Goal: Book appointment/travel/reservation

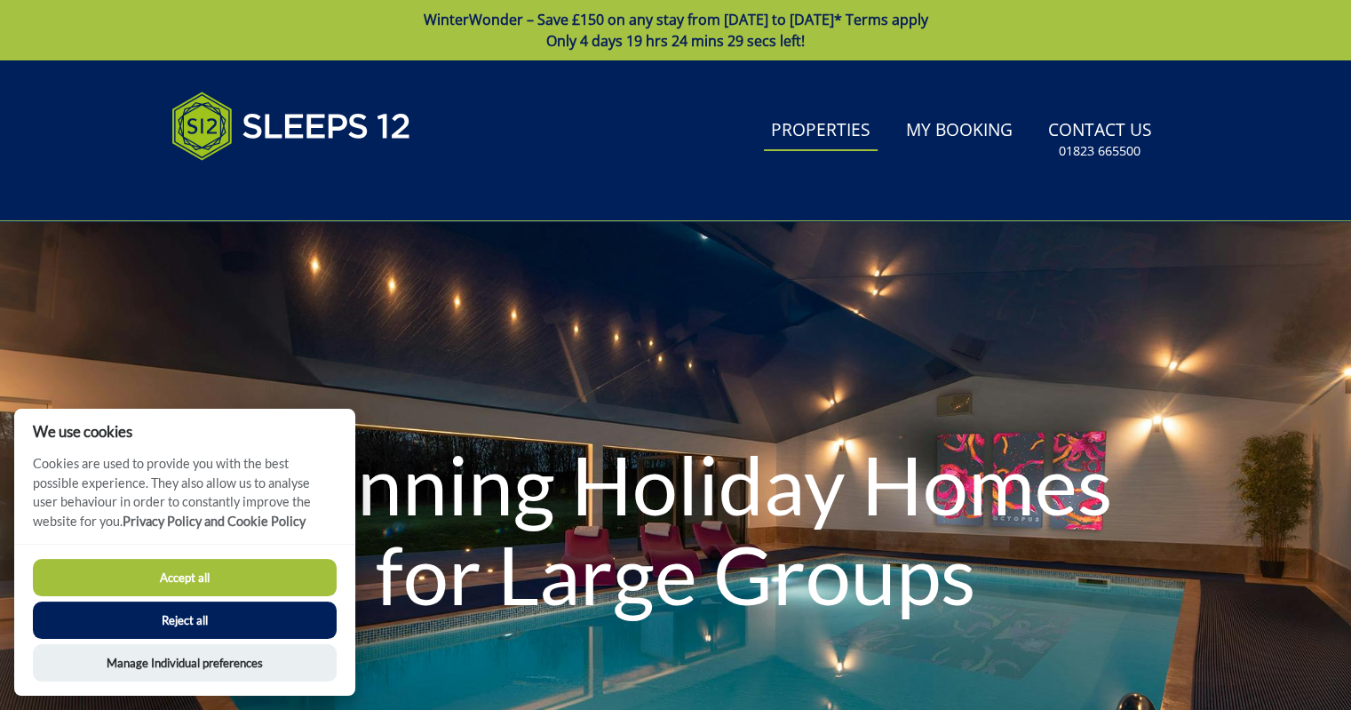
click at [799, 138] on link "Properties" at bounding box center [821, 131] width 114 height 40
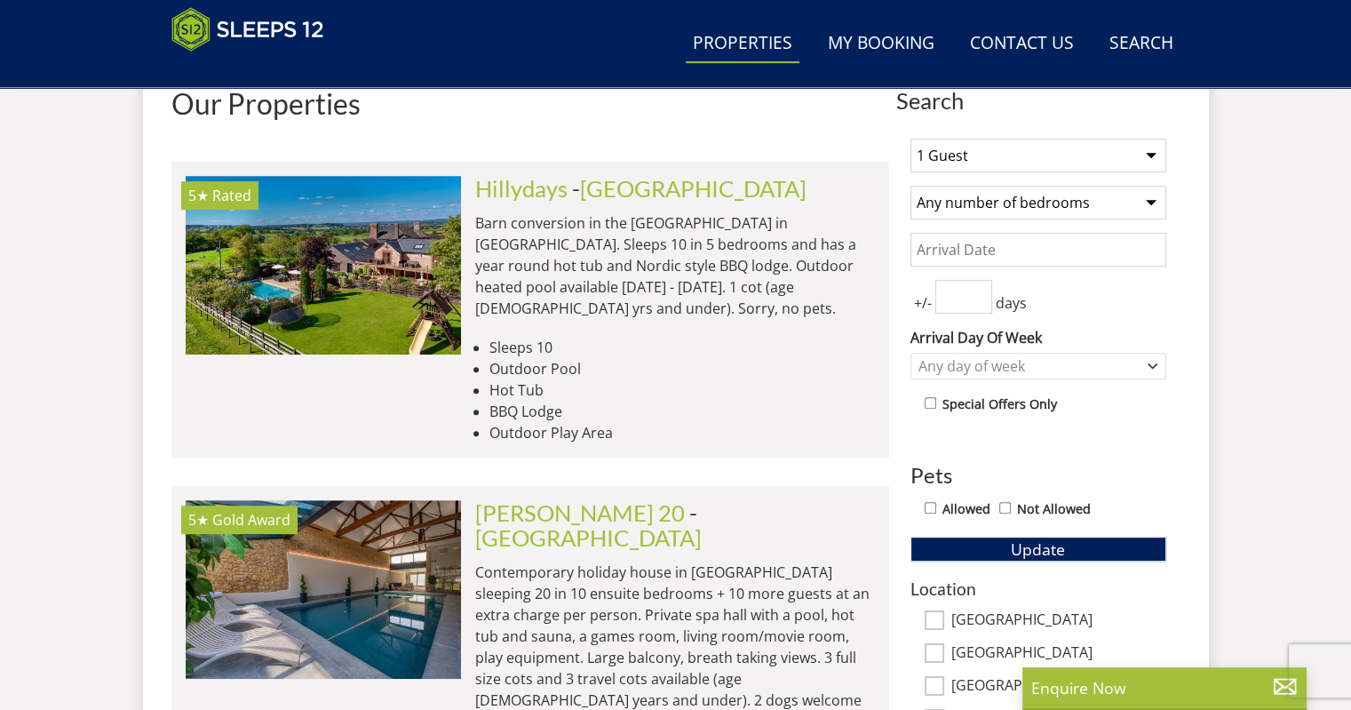
scroll to position [697, 0]
click at [1144, 205] on select "Any number of bedrooms 4 Bedrooms 5 Bedrooms 6 Bedrooms 7 Bedrooms 8 Bedrooms 9…" at bounding box center [1039, 202] width 256 height 34
select select "7"
click at [911, 185] on select "Any number of bedrooms 4 Bedrooms 5 Bedrooms 6 Bedrooms 7 Bedrooms 8 Bedrooms 9…" at bounding box center [1039, 202] width 256 height 34
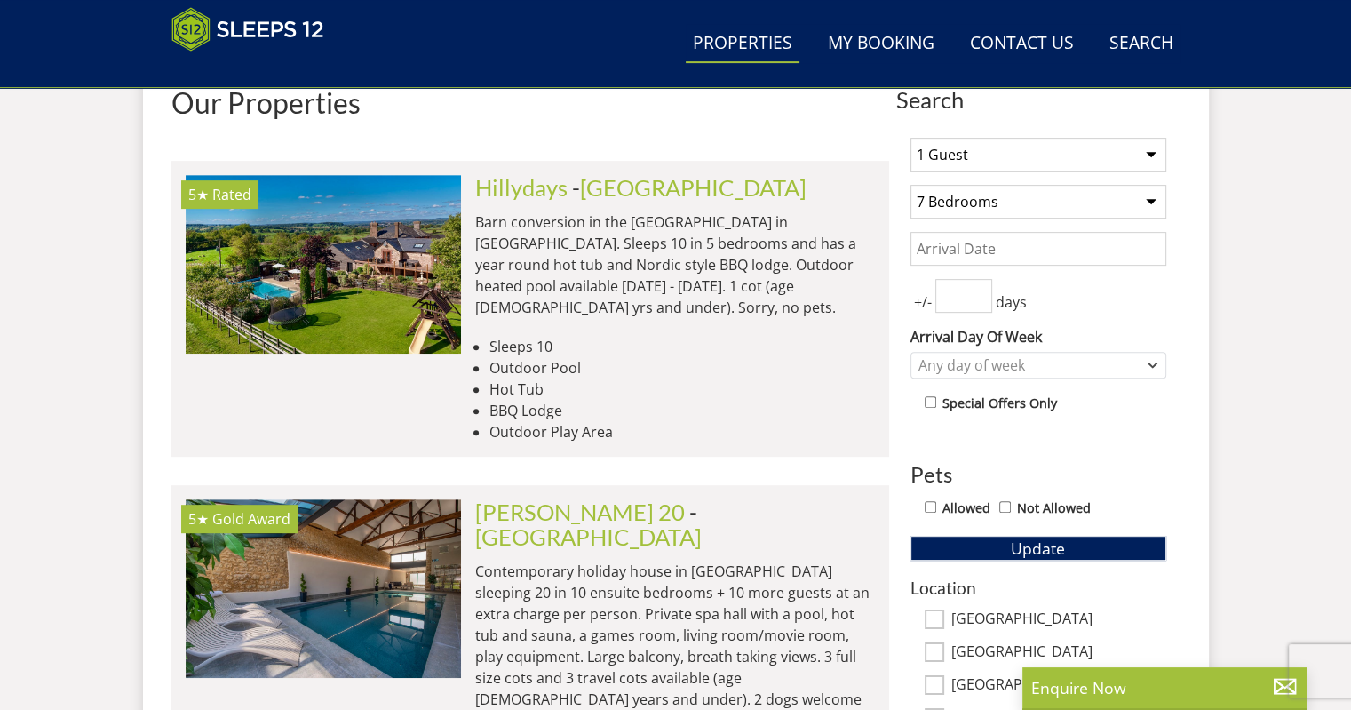
click at [1049, 244] on input "Date" at bounding box center [1039, 249] width 256 height 34
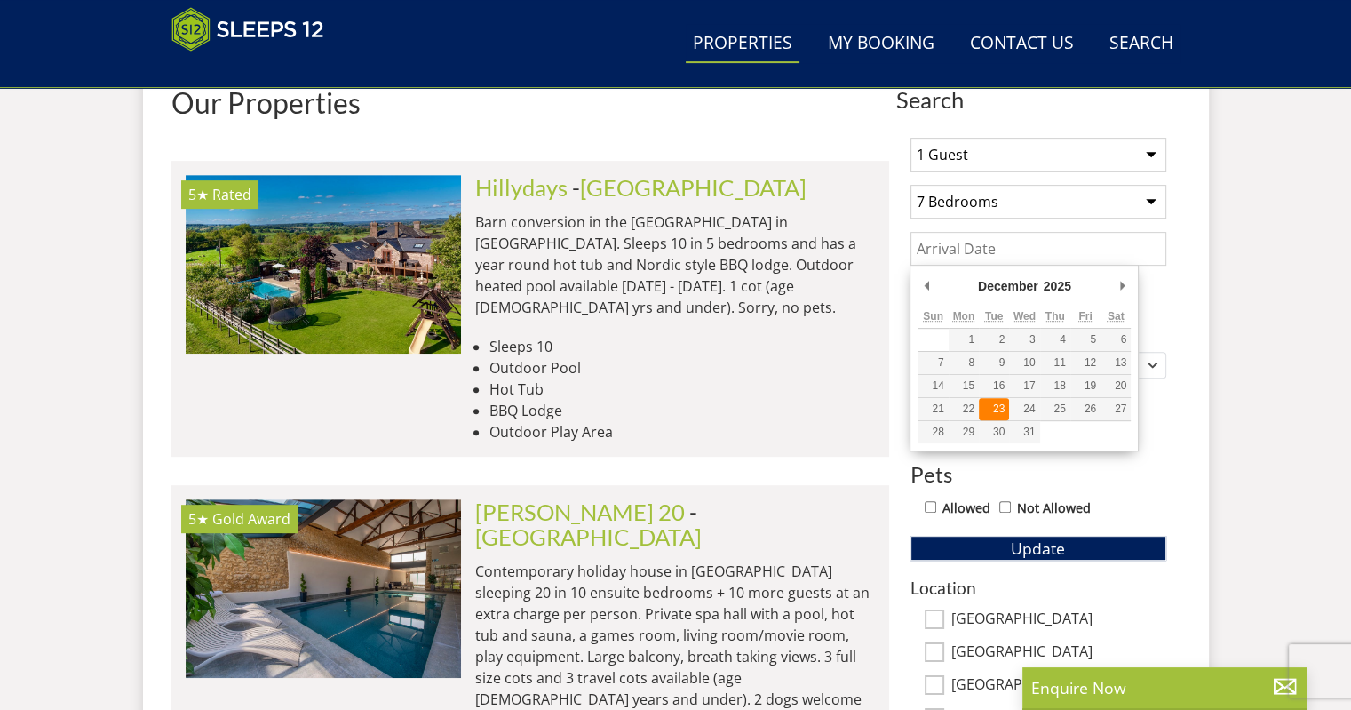
type input "[DATE]"
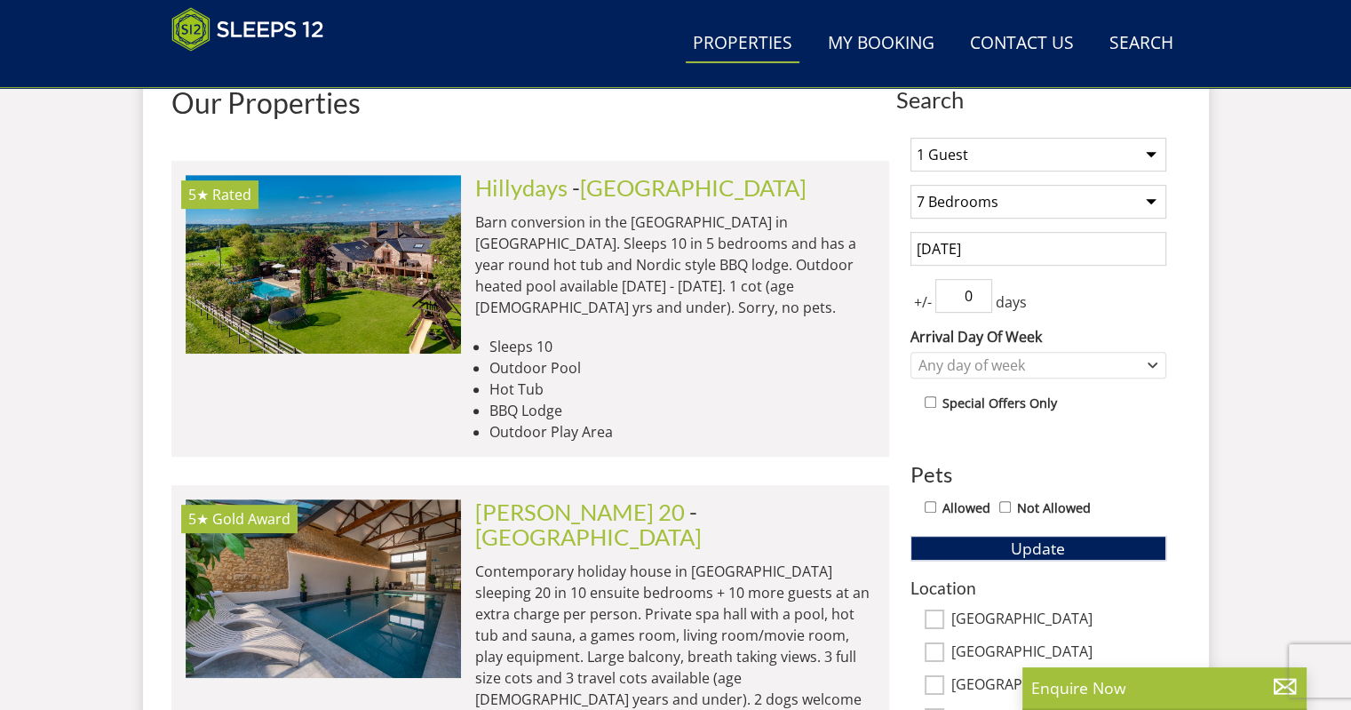
type input "0"
click at [972, 304] on input "0" at bounding box center [963, 296] width 57 height 34
click at [1028, 362] on div "Any day of week" at bounding box center [1029, 365] width 230 height 20
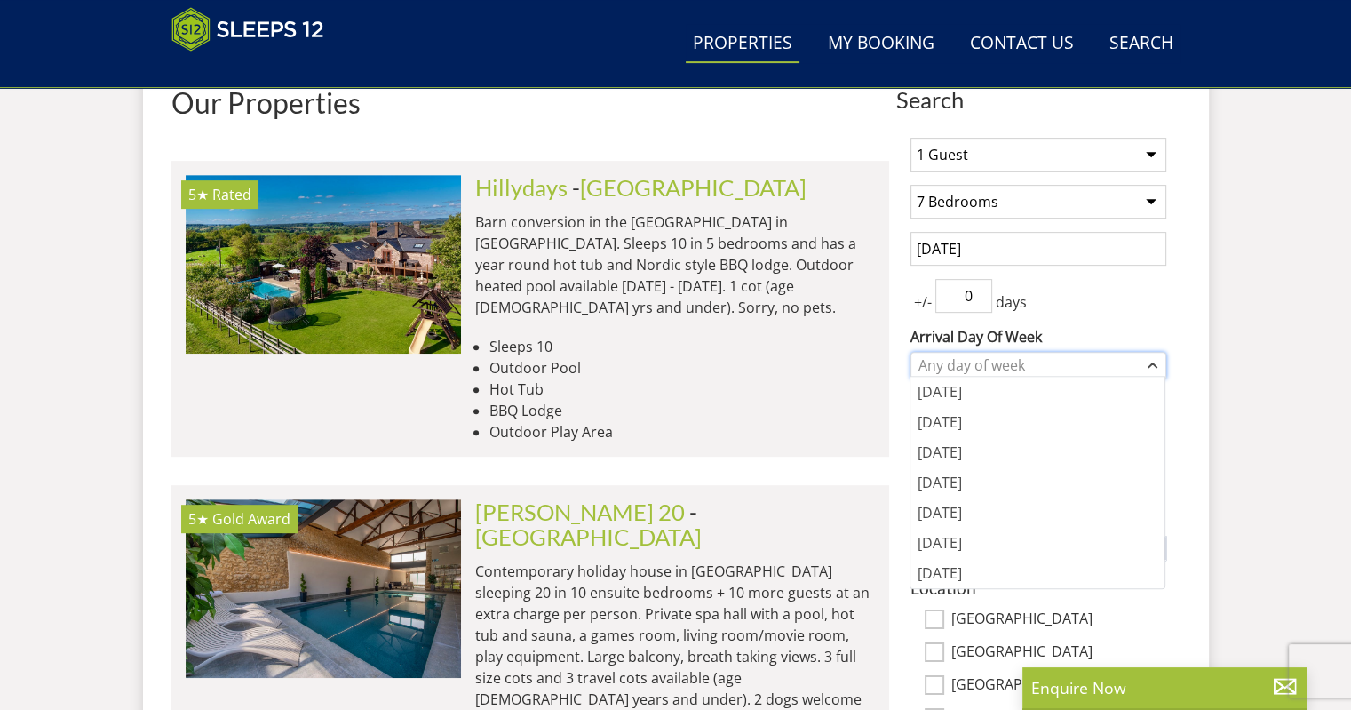
click at [1028, 362] on div "Any day of week" at bounding box center [1029, 365] width 230 height 20
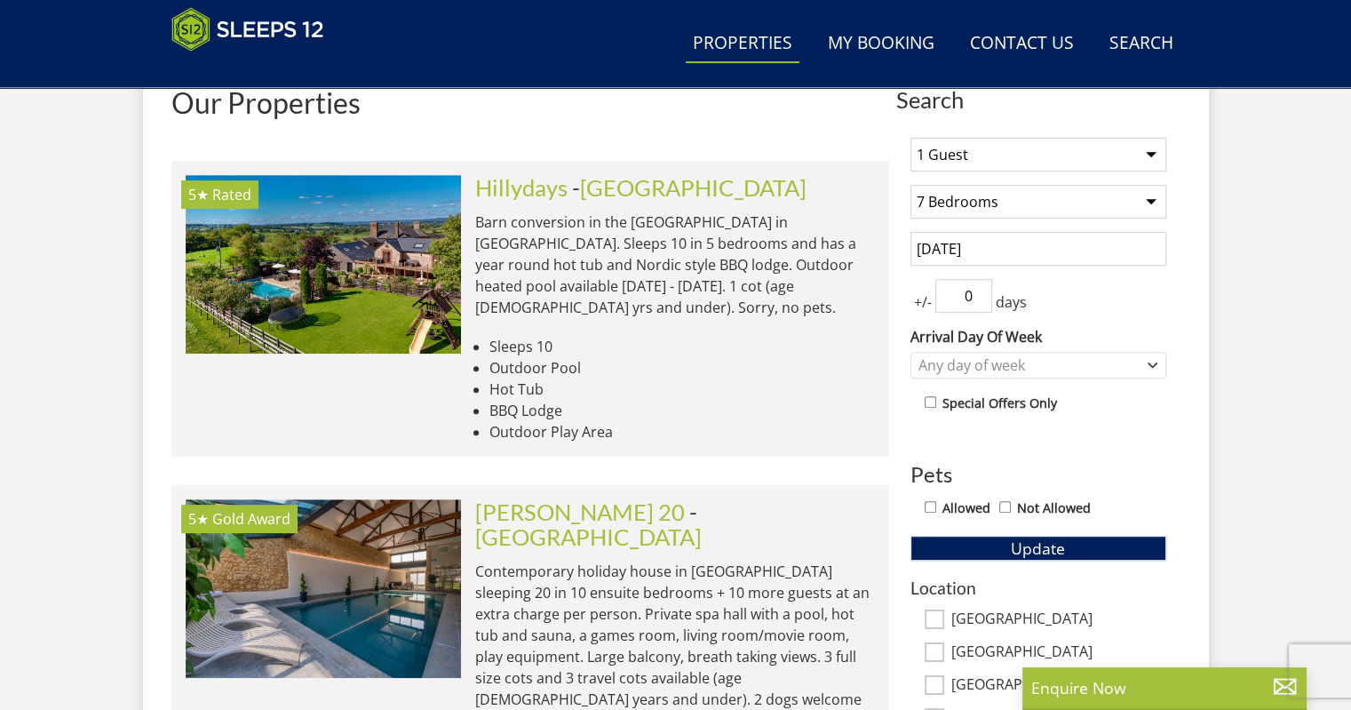
click at [931, 507] on input "Allowed" at bounding box center [931, 507] width 12 height 12
checkbox input "true"
click at [958, 548] on button "Update" at bounding box center [1039, 548] width 256 height 25
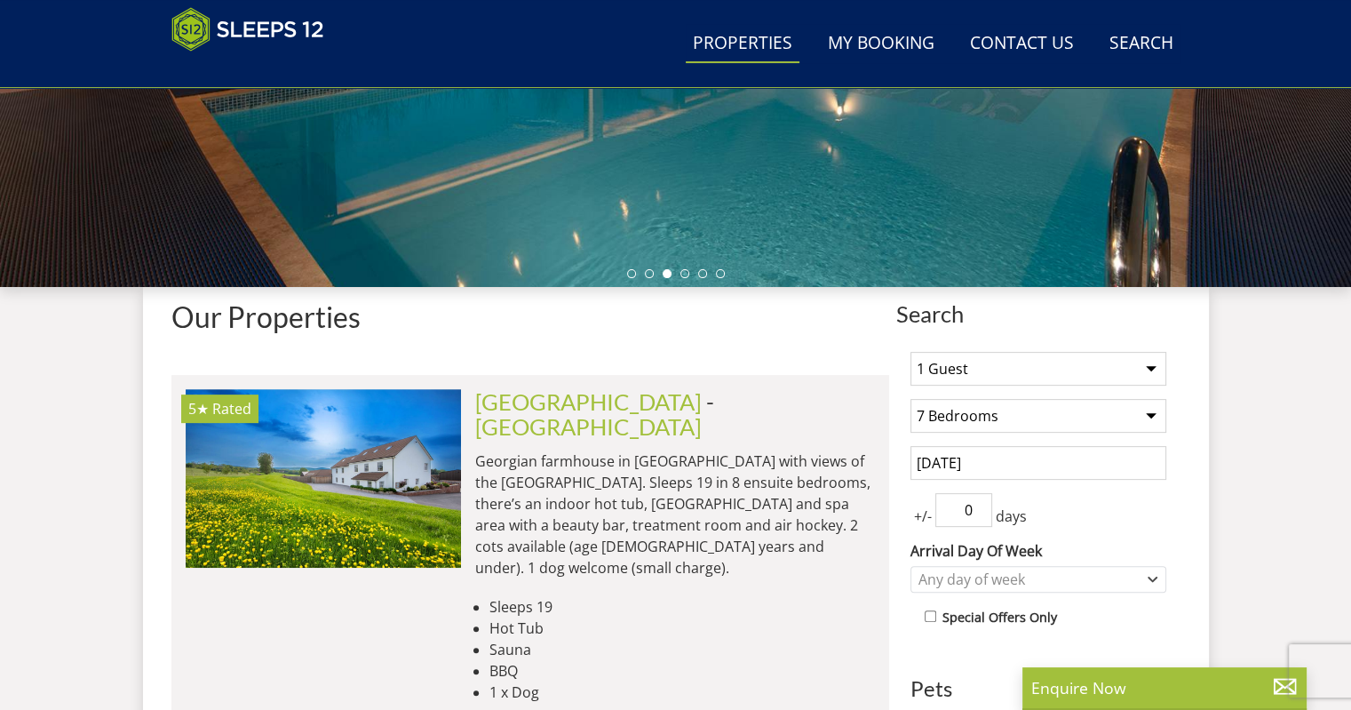
scroll to position [591, 0]
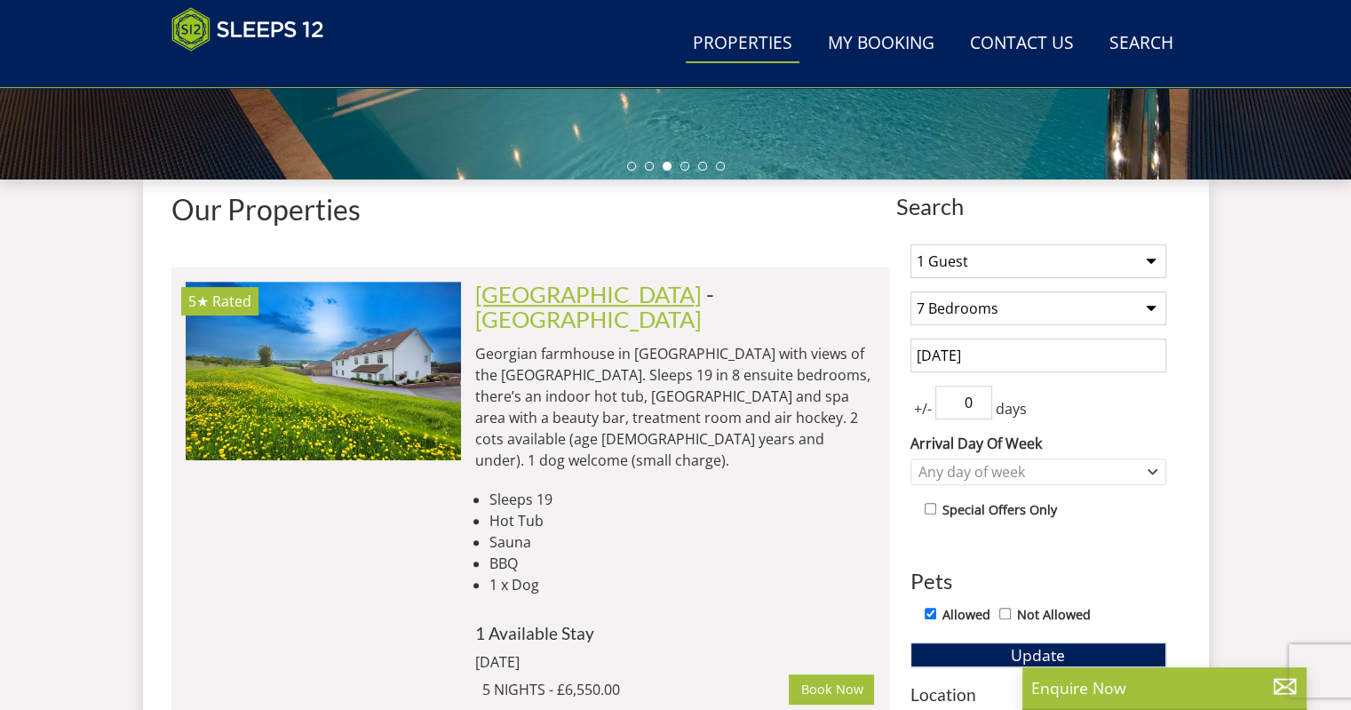
click at [596, 298] on link "[GEOGRAPHIC_DATA]" at bounding box center [588, 294] width 227 height 27
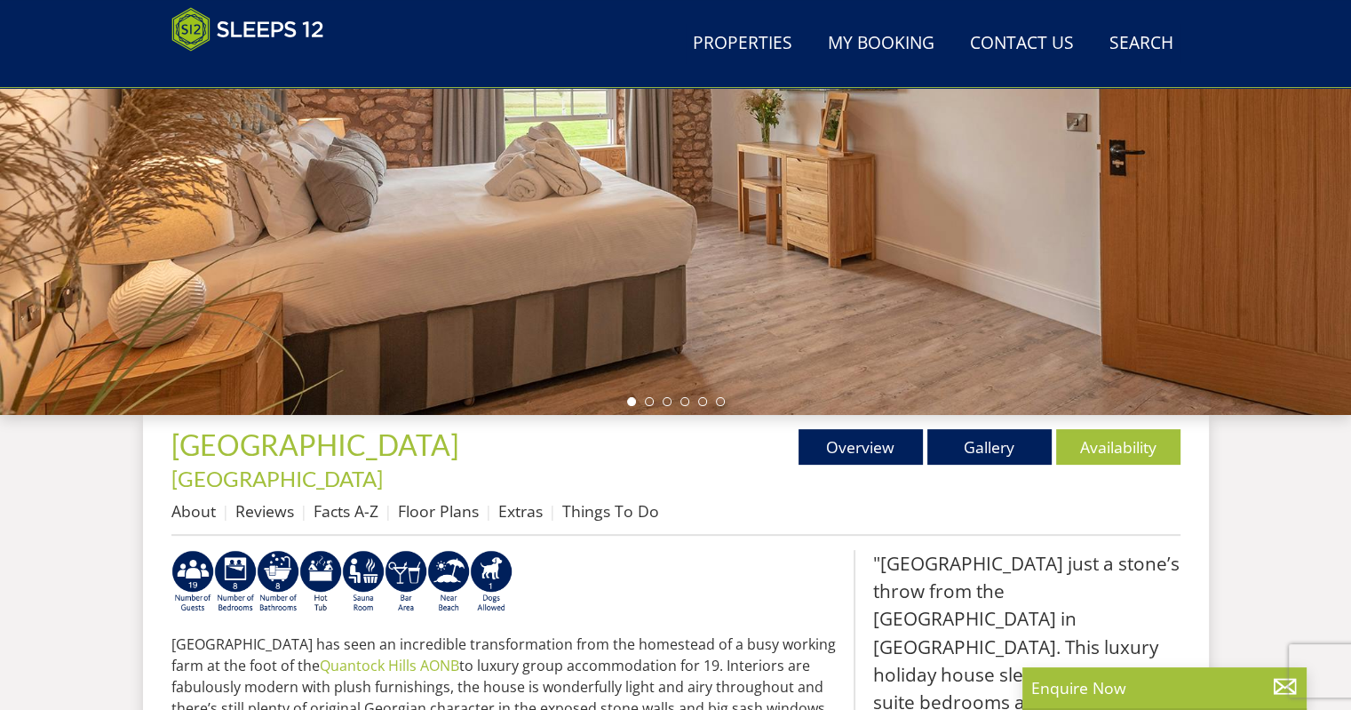
scroll to position [331, 0]
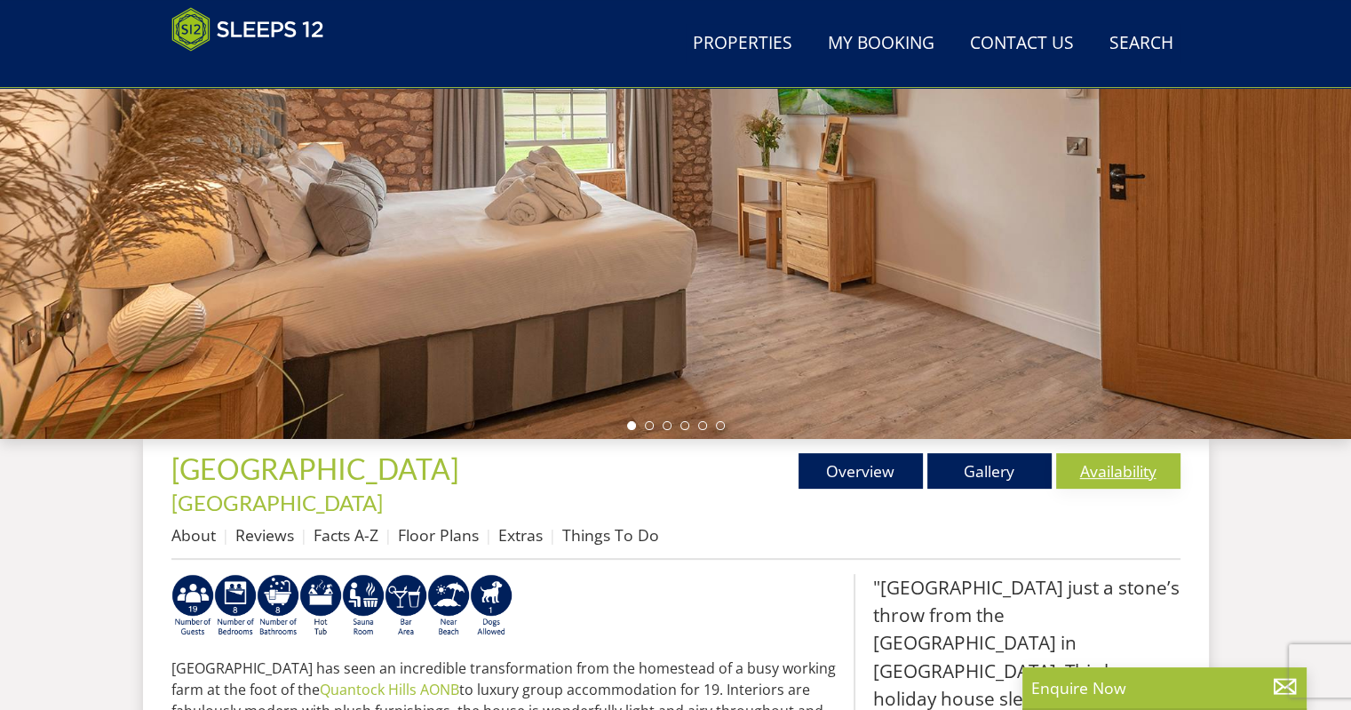
click at [1088, 465] on link "Availability" at bounding box center [1118, 471] width 124 height 36
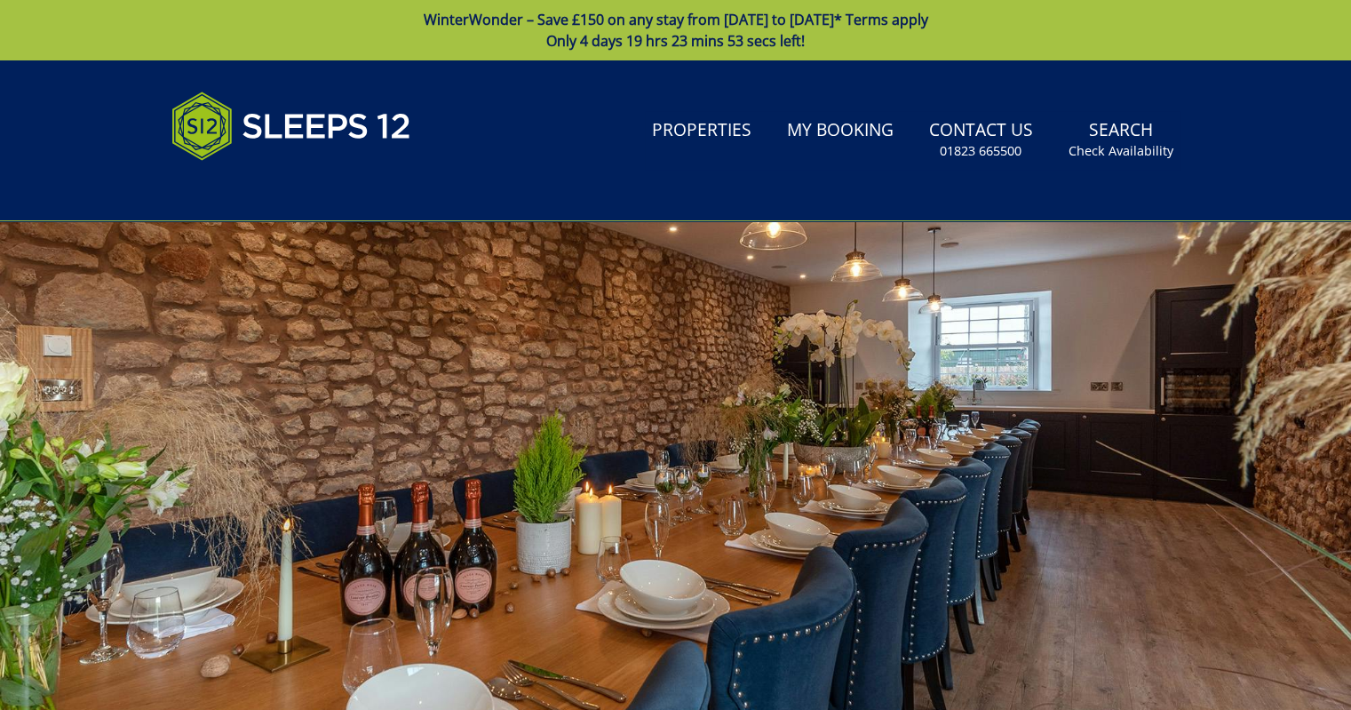
drag, startPoint x: 1088, startPoint y: 465, endPoint x: 1078, endPoint y: 336, distance: 130.1
click at [1078, 336] on div at bounding box center [675, 532] width 1351 height 622
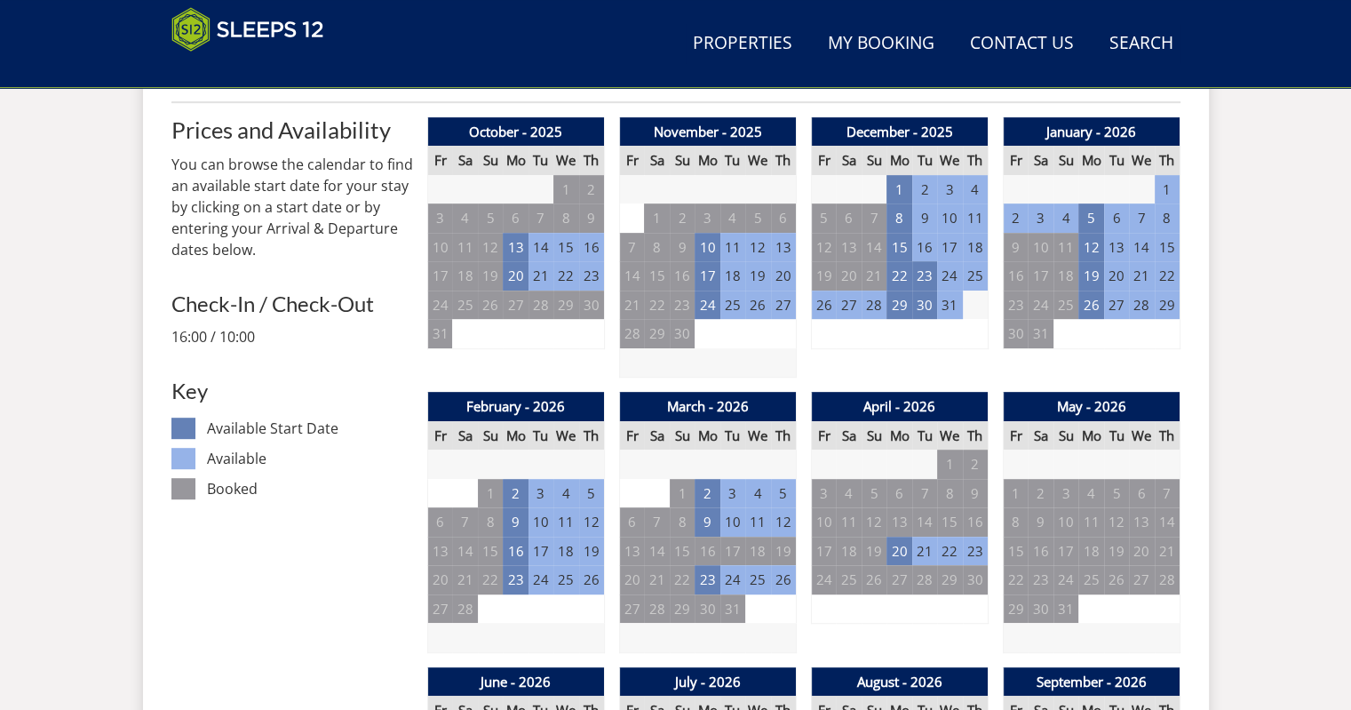
scroll to position [787, 0]
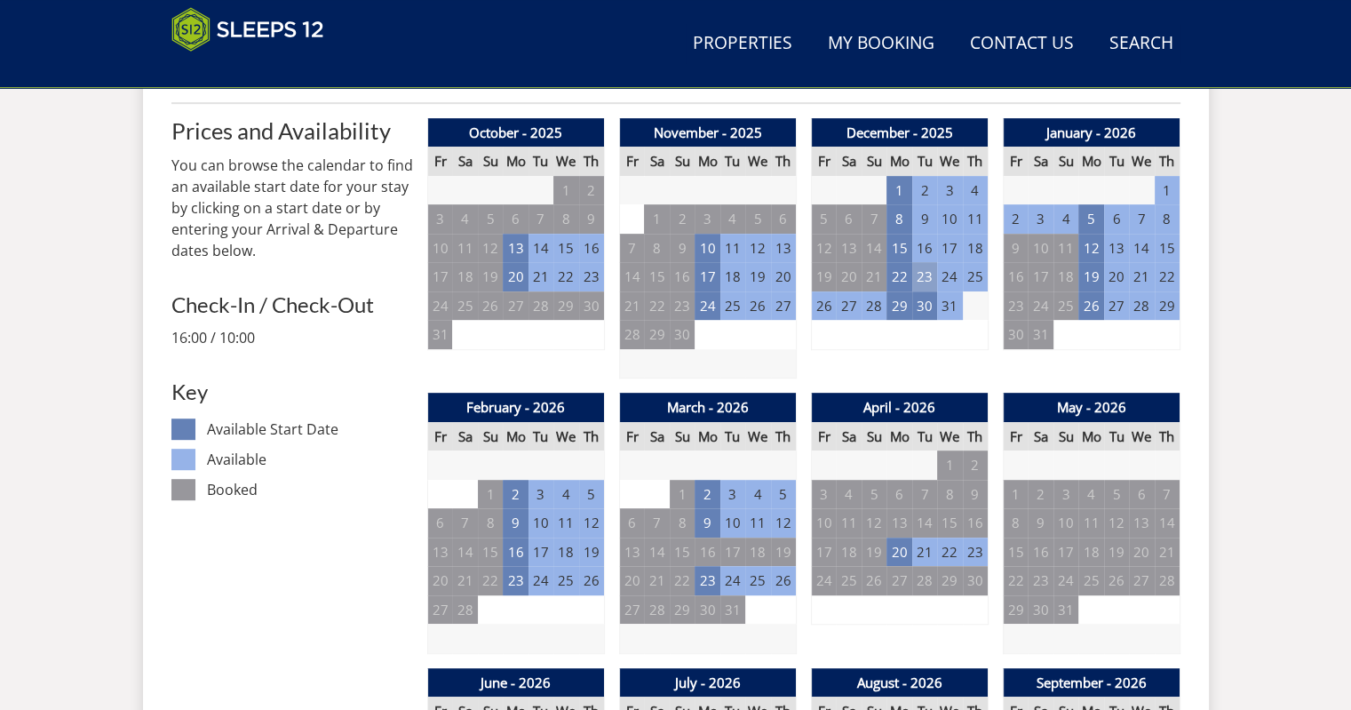
click at [922, 262] on td "23" at bounding box center [924, 276] width 25 height 29
click at [917, 335] on li "5 NIGHTS - £6,550.00" at bounding box center [923, 325] width 135 height 29
click at [330, 223] on p "You can browse the calendar to find an available start date for your stay by cl…" at bounding box center [292, 208] width 242 height 107
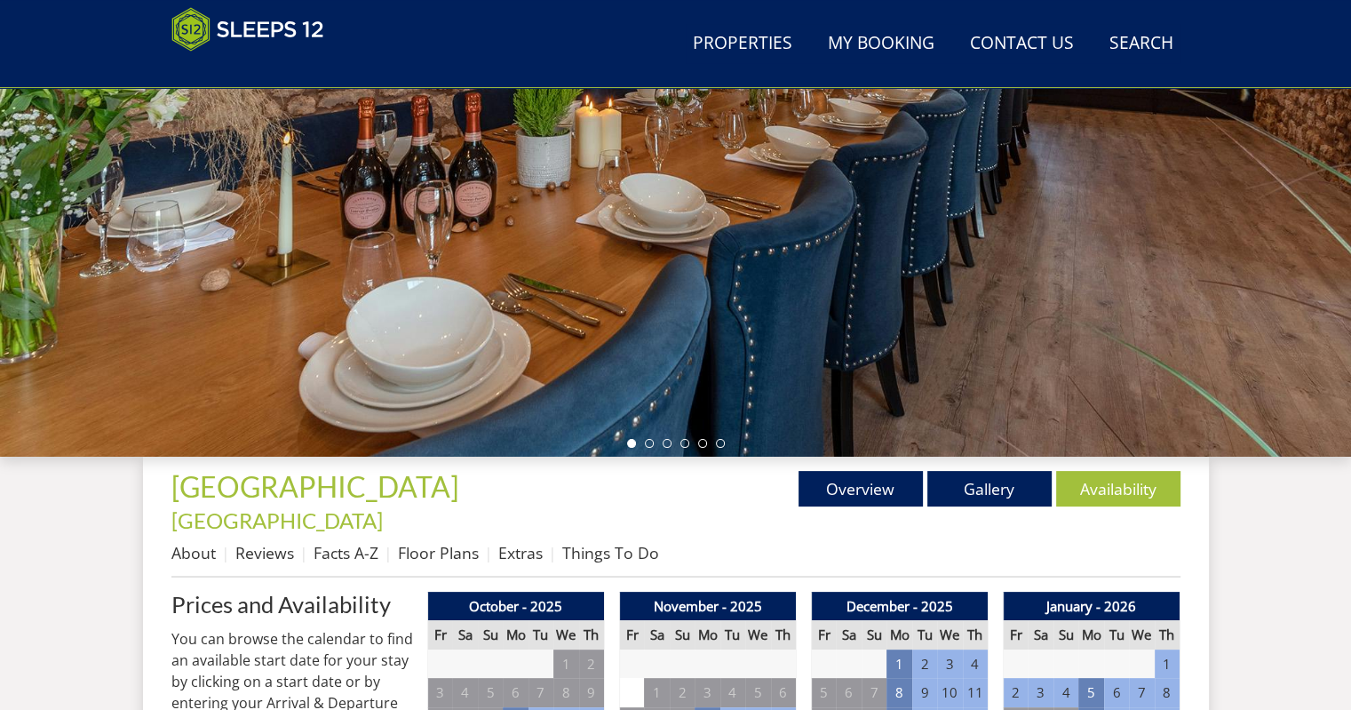
scroll to position [304, 0]
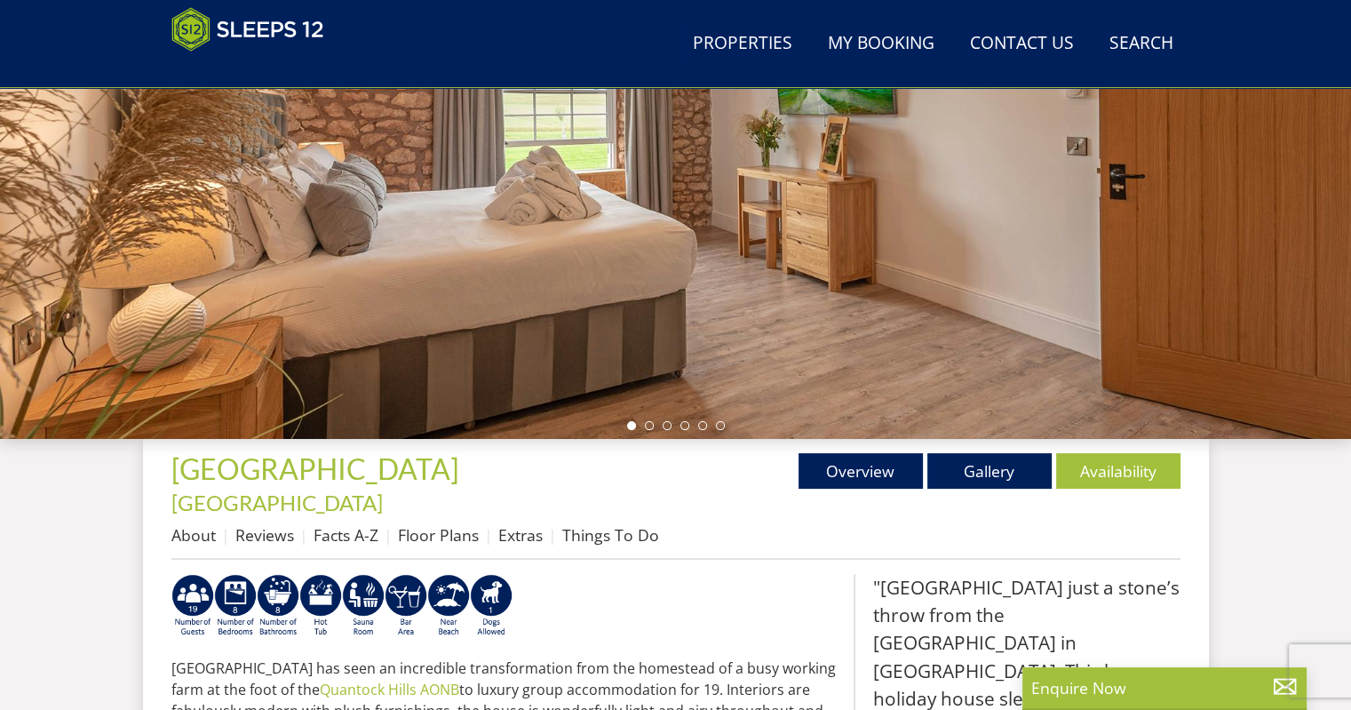
select select "7"
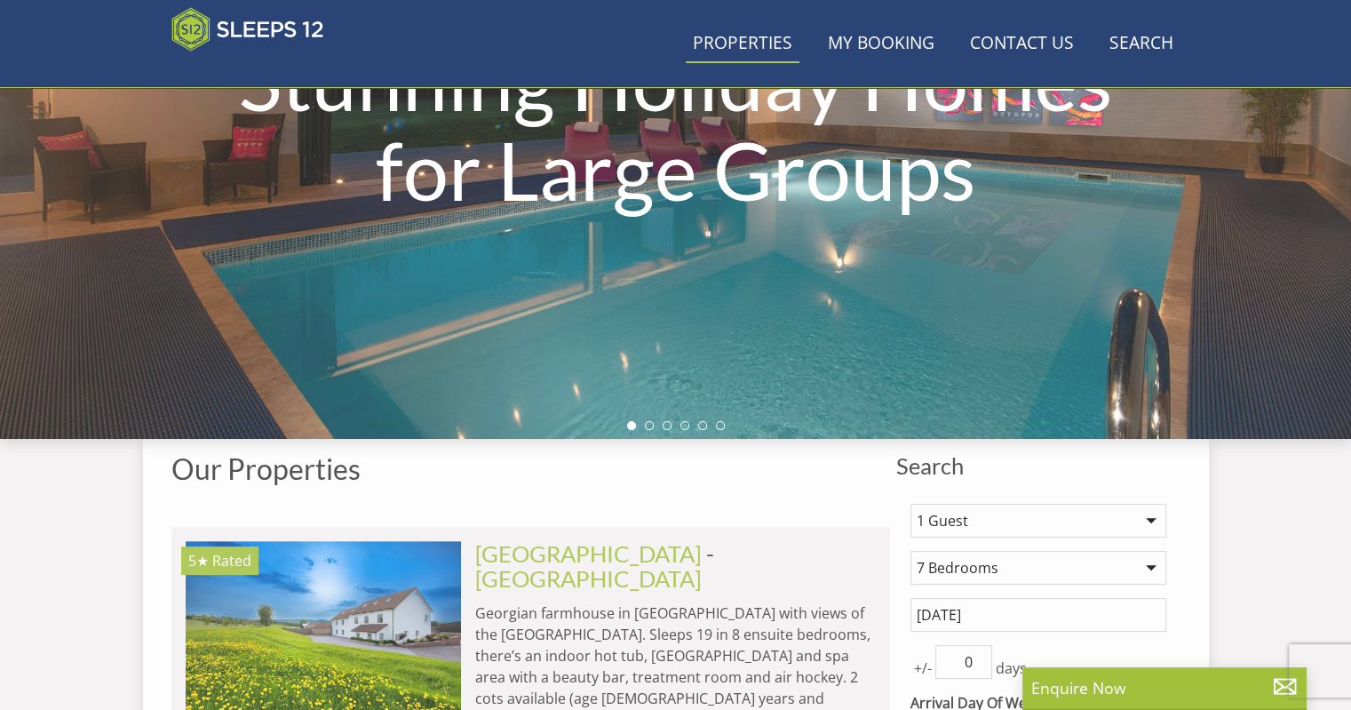
scroll to position [591, 0]
